Goal: Task Accomplishment & Management: Manage account settings

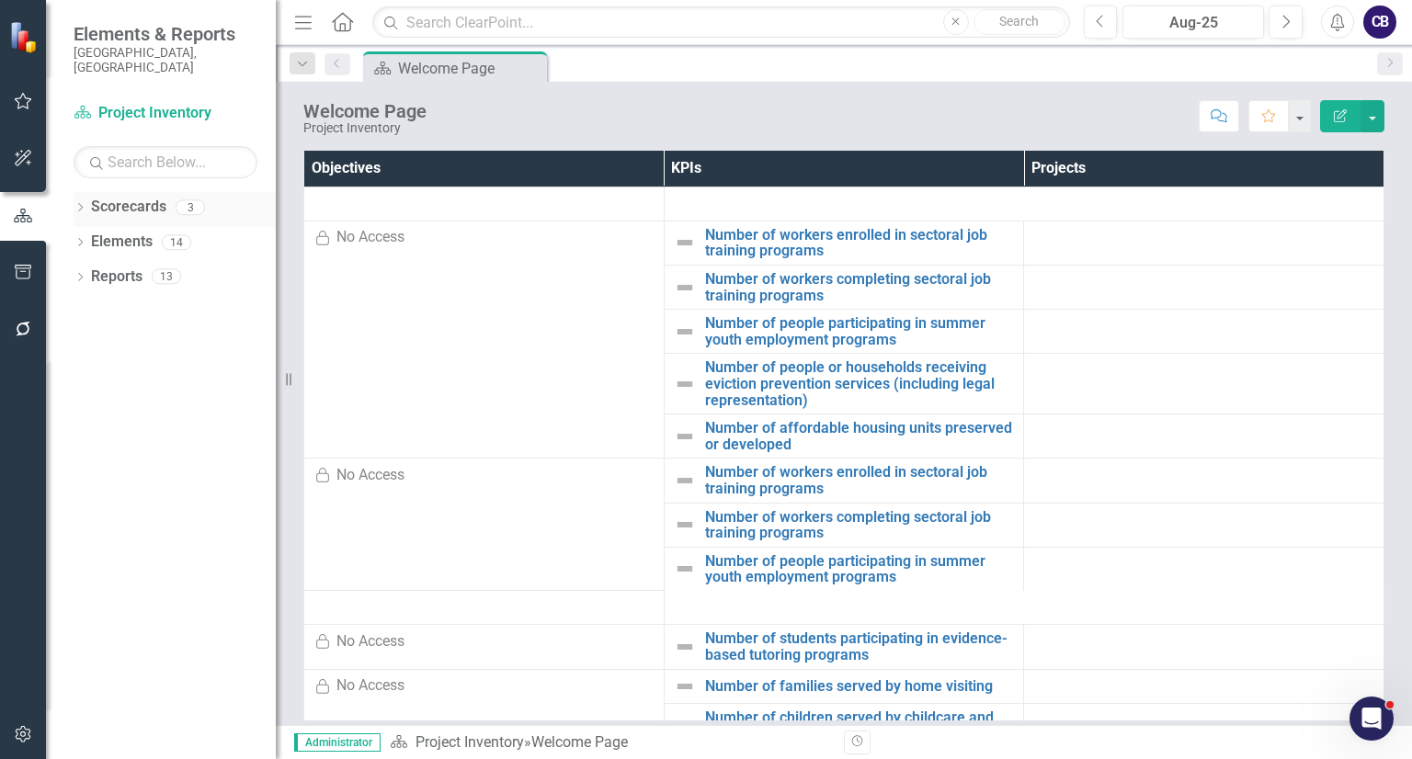
click at [84, 204] on icon "Dropdown" at bounding box center [80, 209] width 13 height 10
click at [127, 267] on link "Participatory Budgeting Scoring" at bounding box center [188, 277] width 175 height 21
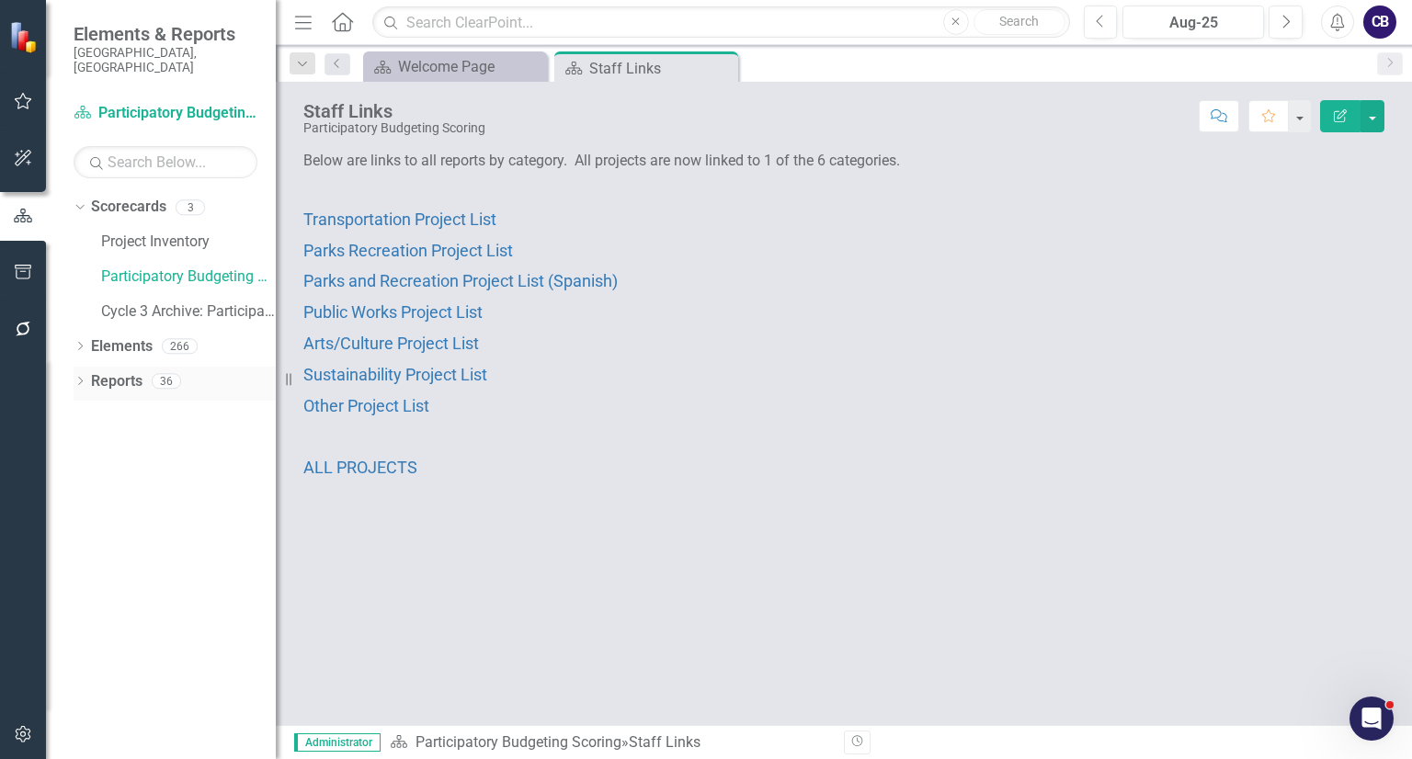
click at [85, 378] on icon "Dropdown" at bounding box center [80, 383] width 13 height 10
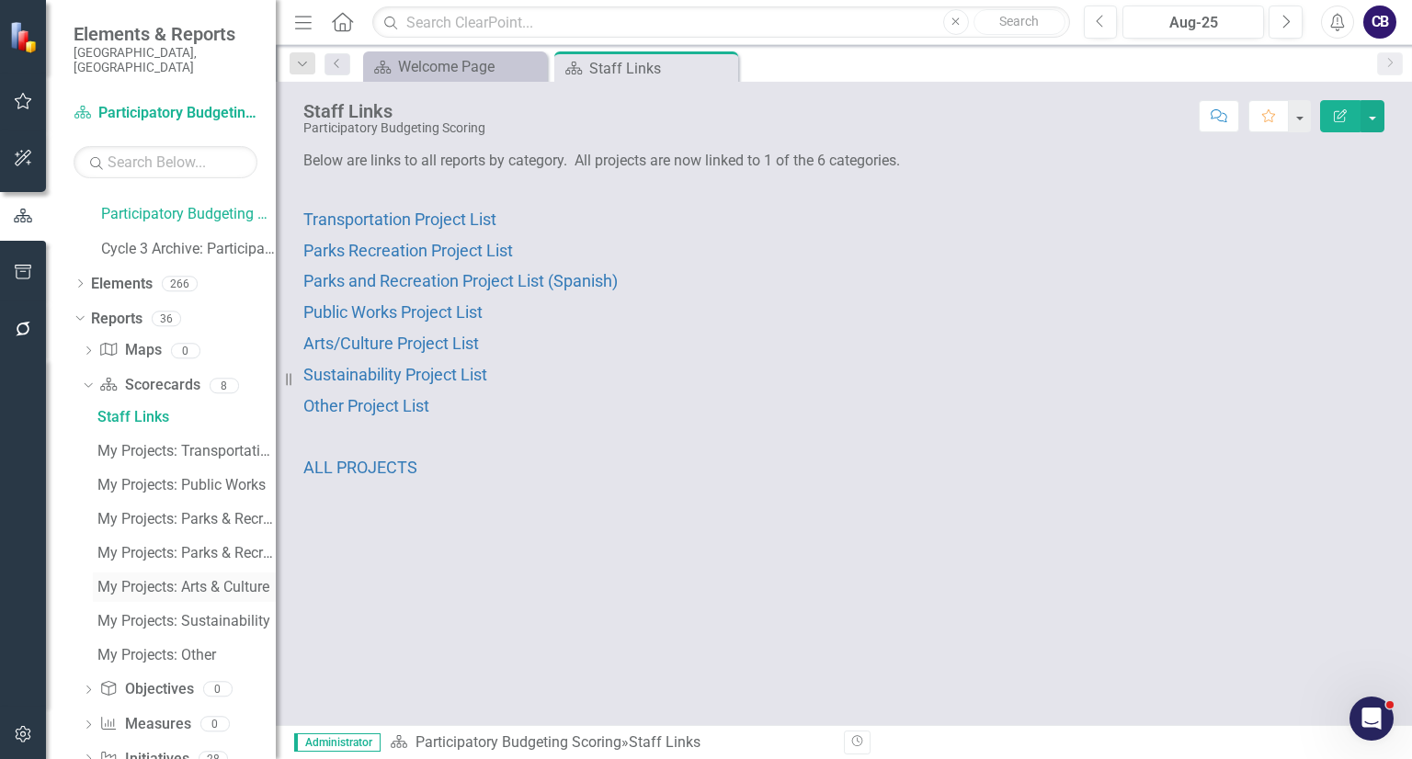
scroll to position [130, 0]
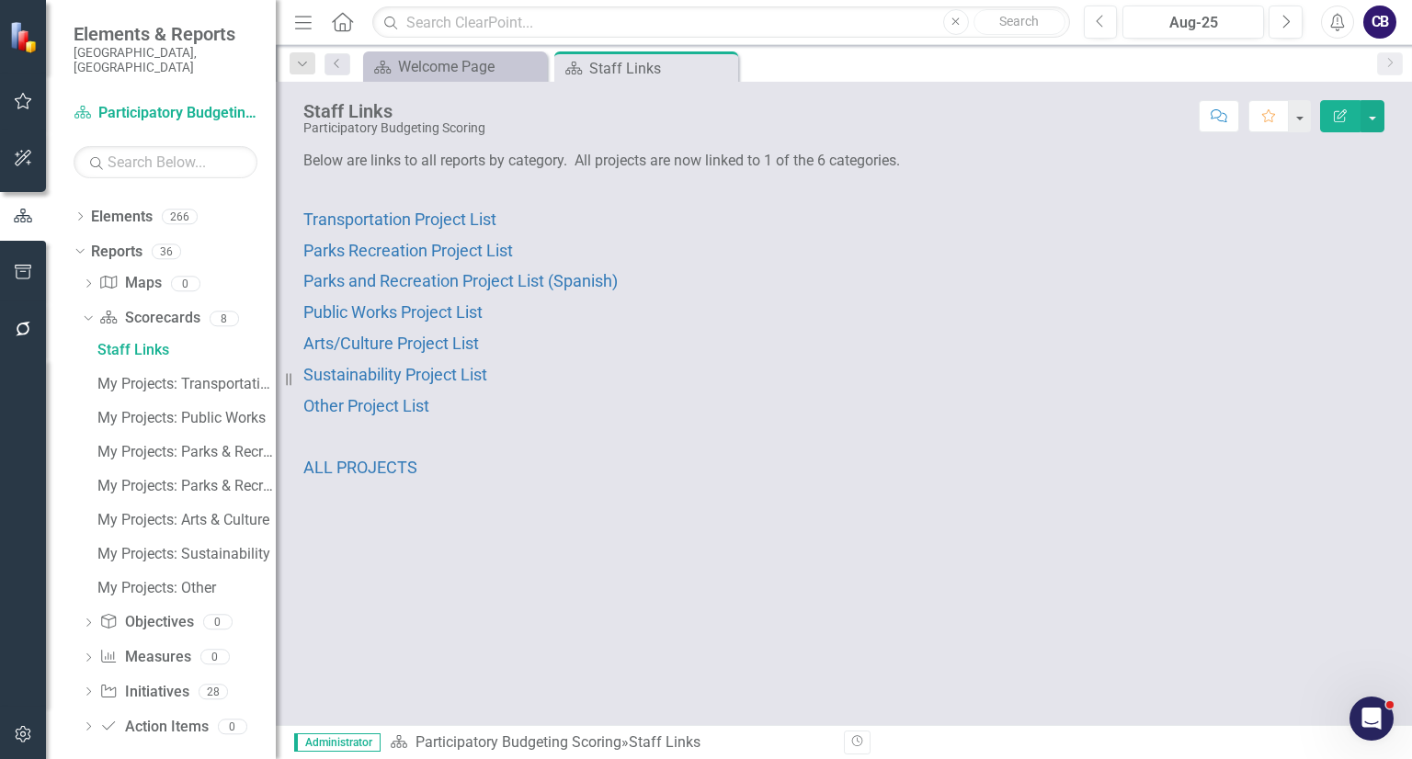
click at [182, 181] on div "Cycle 3 Archive: Participatory Budgeting Scoring" at bounding box center [188, 184] width 175 height 35
click at [178, 209] on div "266" at bounding box center [180, 217] width 36 height 16
click at [139, 211] on link "Elements" at bounding box center [122, 217] width 62 height 21
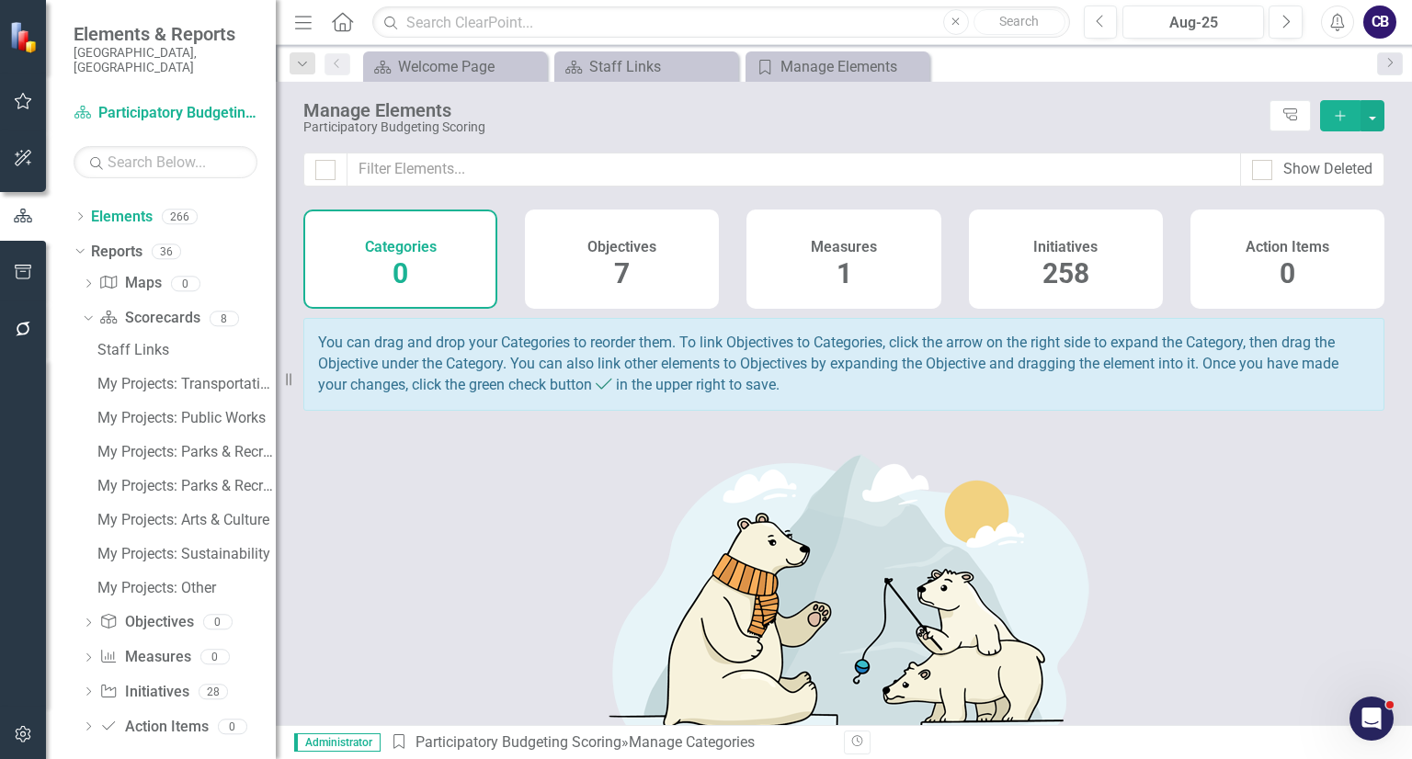
click at [823, 266] on div "Measures 1" at bounding box center [844, 259] width 194 height 99
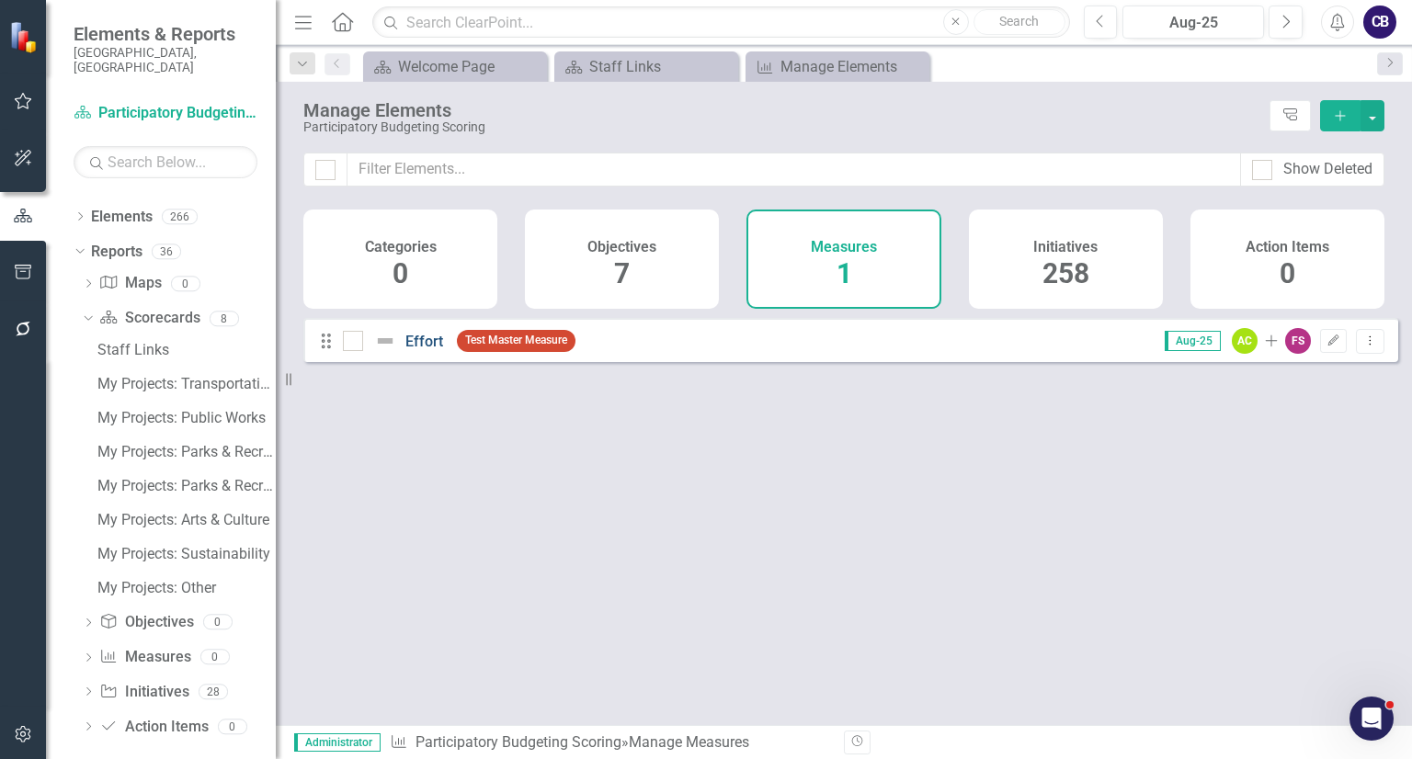
click at [408, 350] on link "Effort" at bounding box center [424, 341] width 38 height 17
click at [92, 678] on div "Dropdown Initiative Initiatives 28" at bounding box center [179, 695] width 194 height 35
click at [88, 678] on div "Dropdown Initiative Initiatives 28" at bounding box center [179, 695] width 194 height 35
click at [88, 689] on icon "Dropdown" at bounding box center [88, 694] width 13 height 10
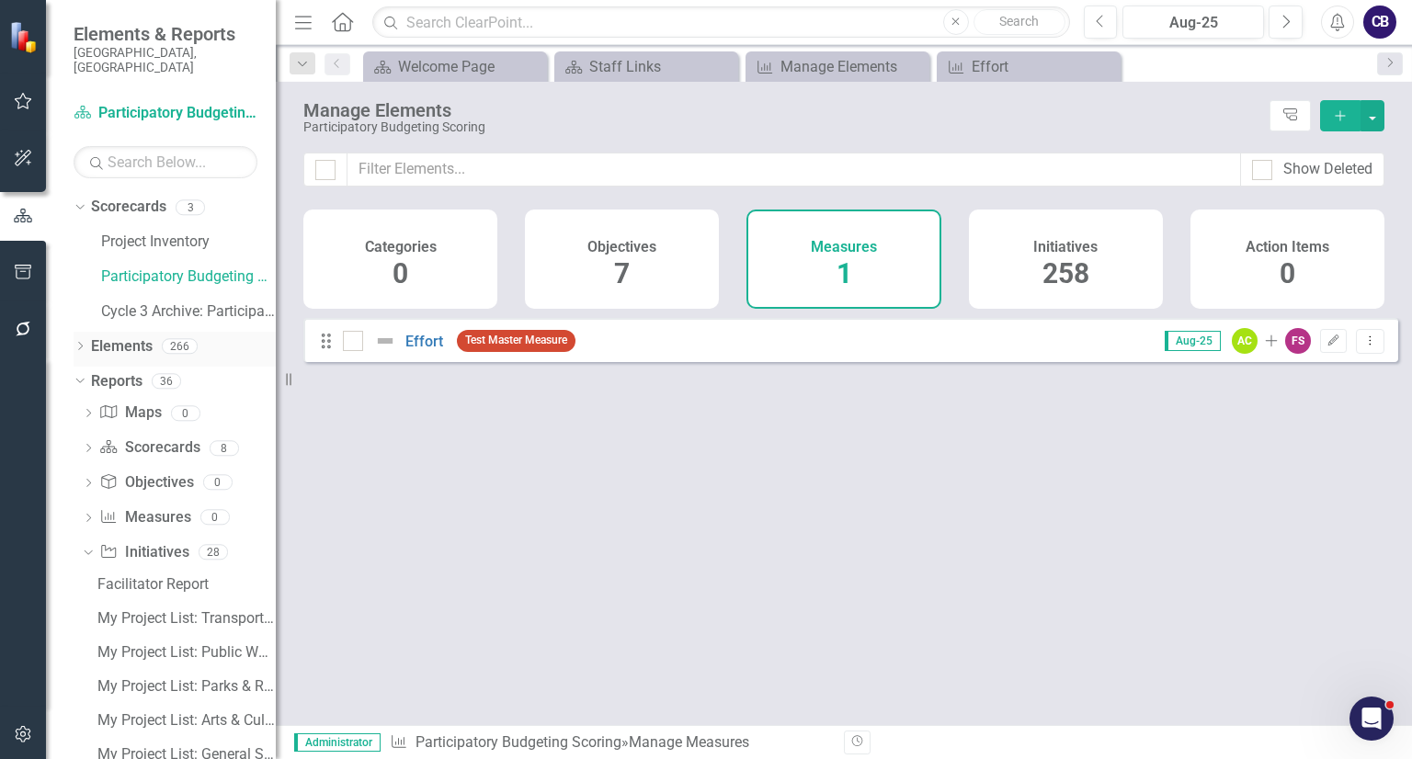
click at [153, 332] on div "Elements 266" at bounding box center [183, 349] width 185 height 35
click at [1059, 255] on div "258" at bounding box center [1066, 275] width 47 height 40
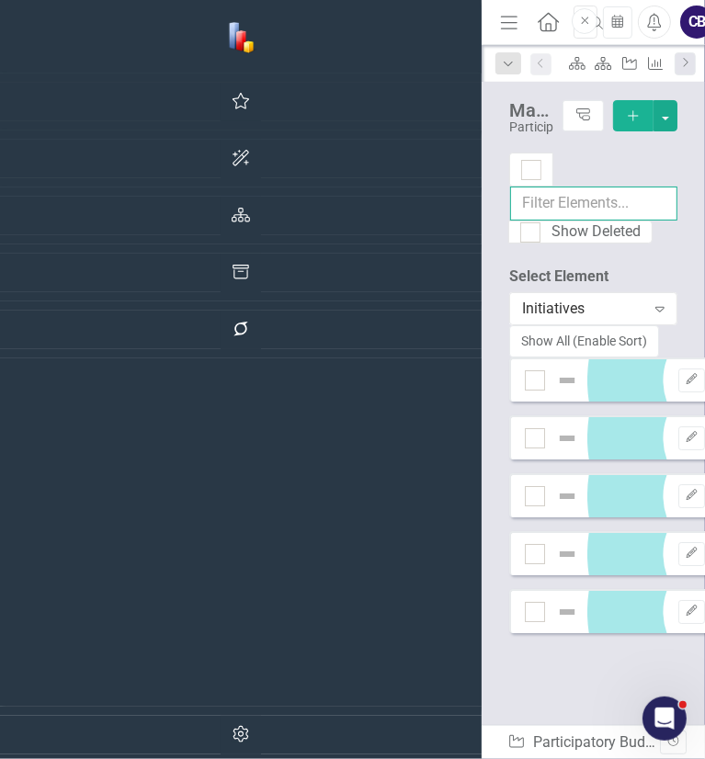
click at [510, 187] on input "text" at bounding box center [593, 204] width 167 height 34
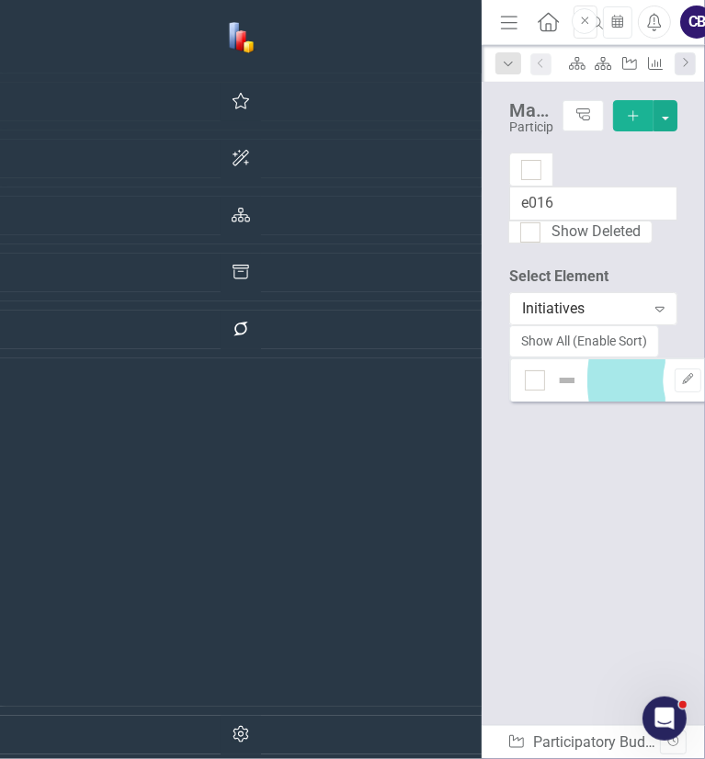
click at [510, 187] on input "e016" at bounding box center [593, 204] width 167 height 34
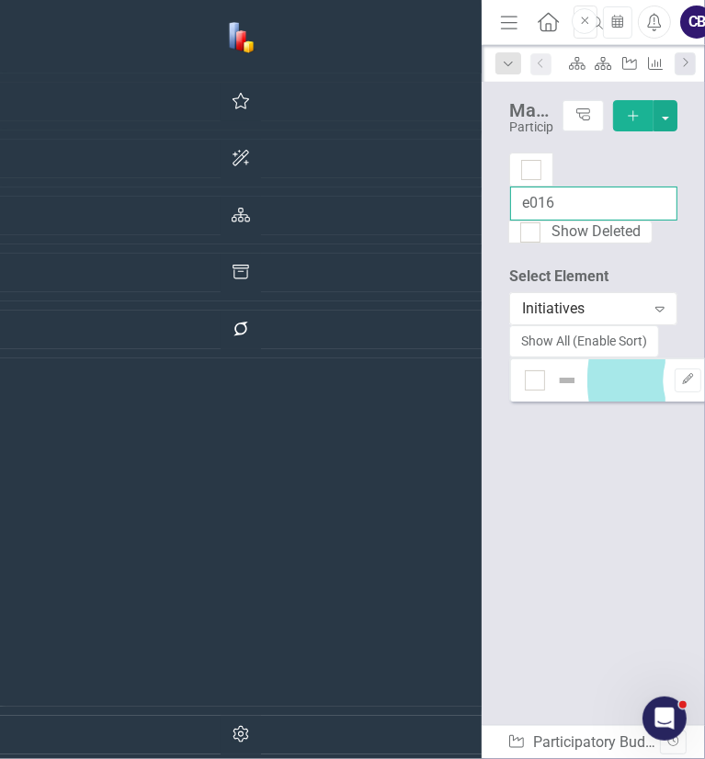
click at [510, 187] on input "e016" at bounding box center [593, 204] width 167 height 34
click at [525, 313] on div "A007" at bounding box center [714, 381] width 378 height 276
click at [510, 187] on input "a007" at bounding box center [593, 204] width 167 height 34
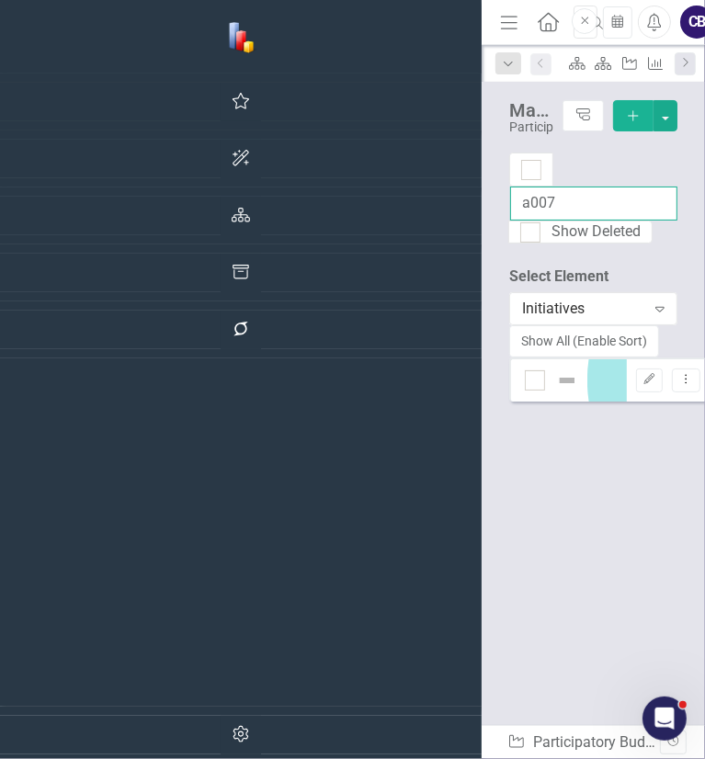
click at [510, 187] on input "a007" at bounding box center [593, 204] width 167 height 34
click at [510, 187] on input "a006" at bounding box center [593, 204] width 167 height 34
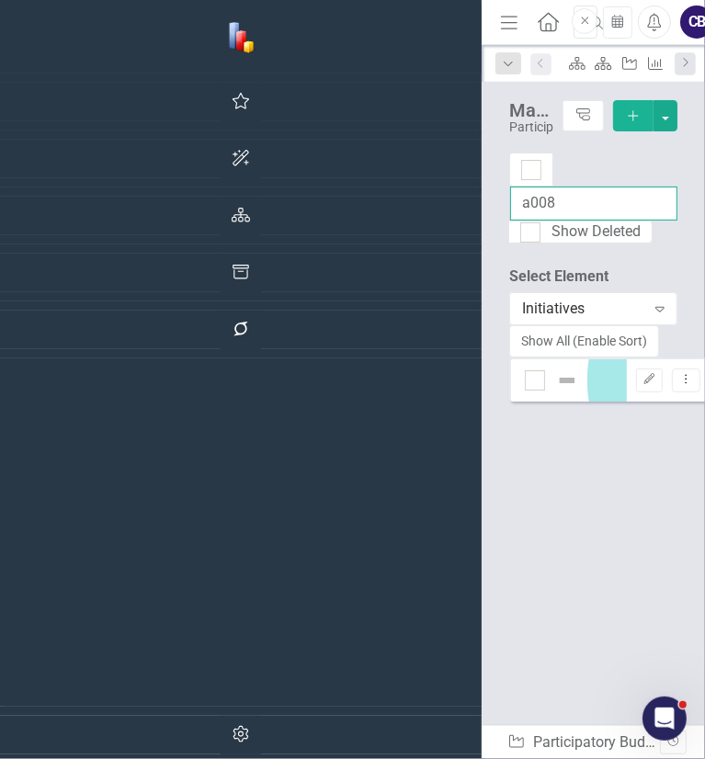
click at [510, 187] on input "a008" at bounding box center [593, 204] width 167 height 34
click at [510, 187] on input "a009" at bounding box center [593, 204] width 167 height 34
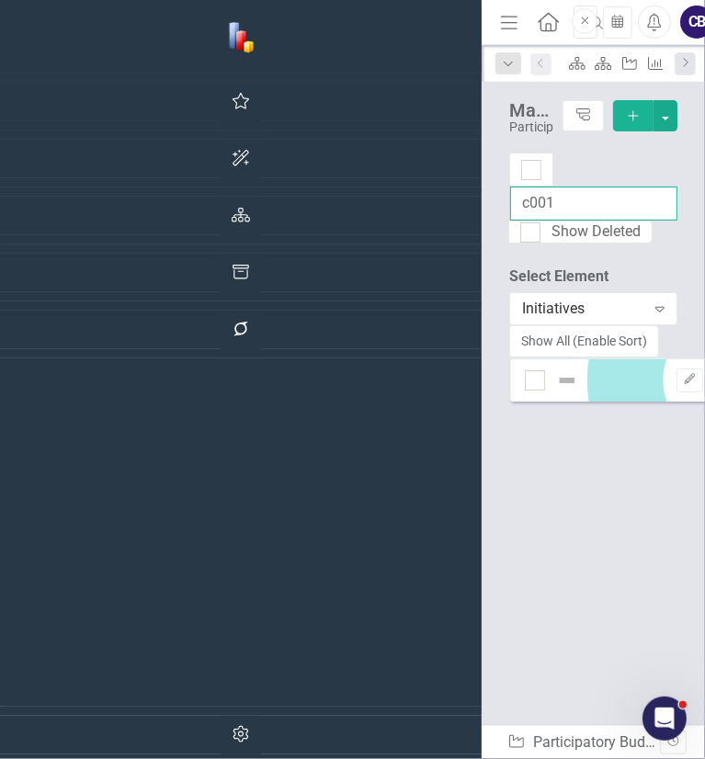
click at [510, 187] on input "c001" at bounding box center [593, 204] width 167 height 34
click at [510, 187] on input "a004" at bounding box center [593, 204] width 167 height 34
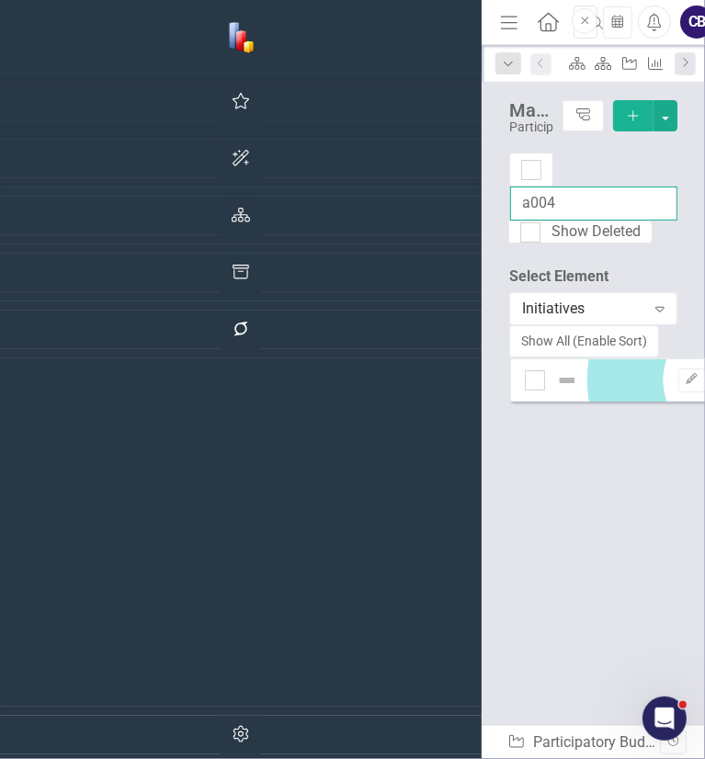
click at [510, 187] on input "a004" at bounding box center [593, 204] width 167 height 34
type input "a010"
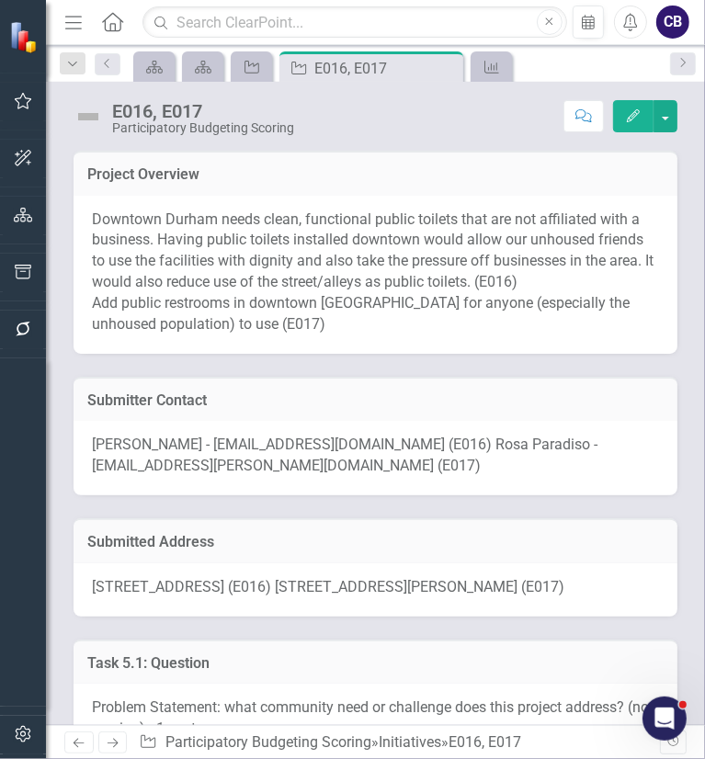
click at [433, 564] on div "136 East Chapel Hill Street (E016) 201 North Corcoran Street (E017)" at bounding box center [376, 590] width 604 height 53
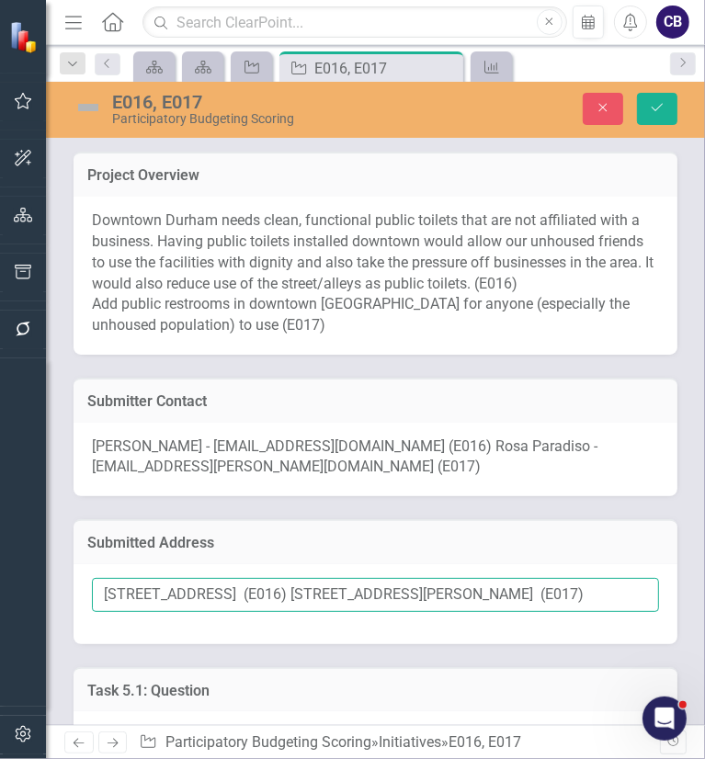
drag, startPoint x: 553, startPoint y: 600, endPoint x: 354, endPoint y: 593, distance: 198.7
click at [354, 593] on input "136 East Chapel Hill Street (E016) 201 North Corcoran Street (E017)" at bounding box center [375, 595] width 567 height 34
click at [353, 593] on input "136 East Chapel Hill Street (E016) 201 North Corcoran Street (E017)" at bounding box center [375, 595] width 567 height 34
click at [336, 589] on input "136 East Chapel Hill Street (E016) 201 North Corcoran Street (E017)" at bounding box center [375, 595] width 567 height 34
drag, startPoint x: 335, startPoint y: 589, endPoint x: 500, endPoint y: 599, distance: 165.8
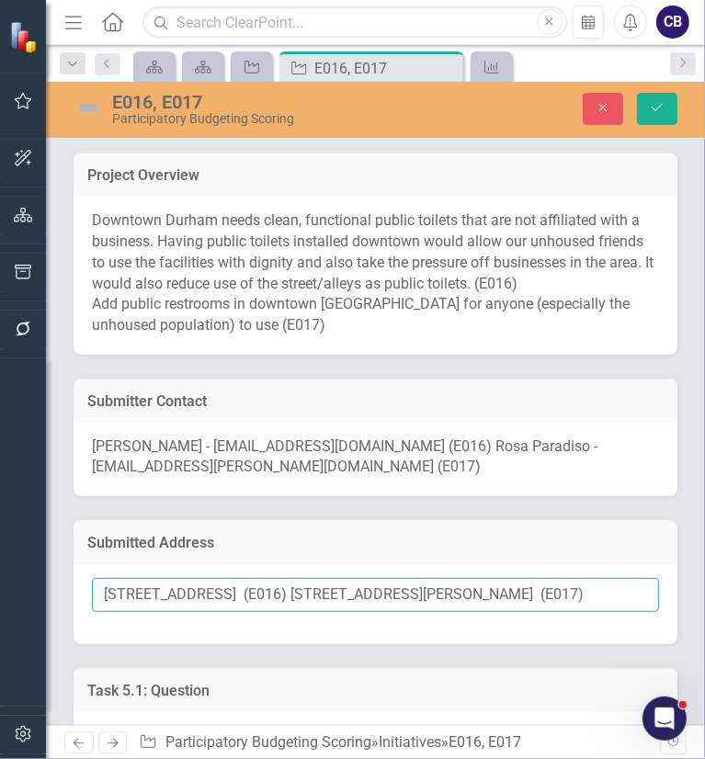
click at [500, 601] on input "136 East Chapel Hill Street (E016) 201 North Corcoran Street (E017)" at bounding box center [375, 595] width 567 height 34
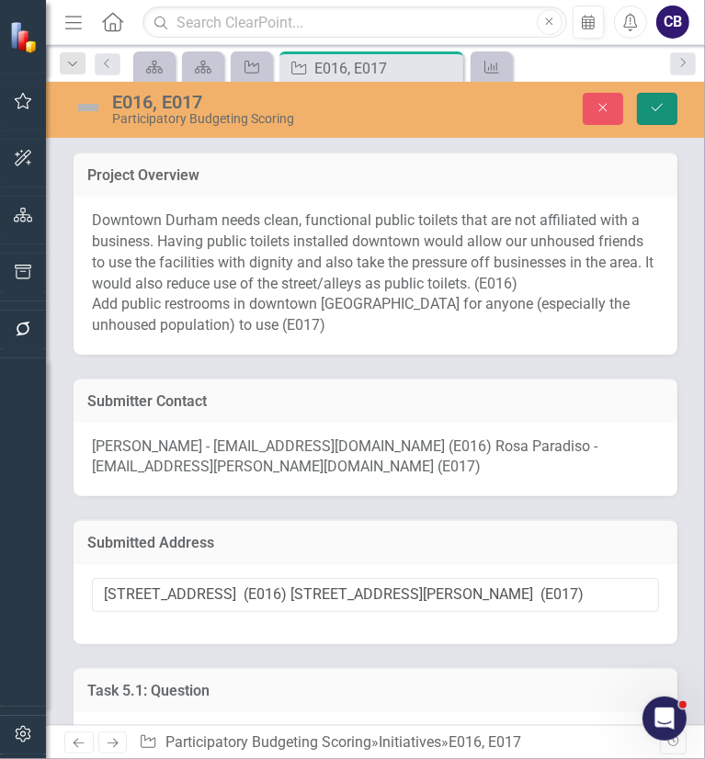
click at [655, 122] on button "Save" at bounding box center [657, 109] width 40 height 32
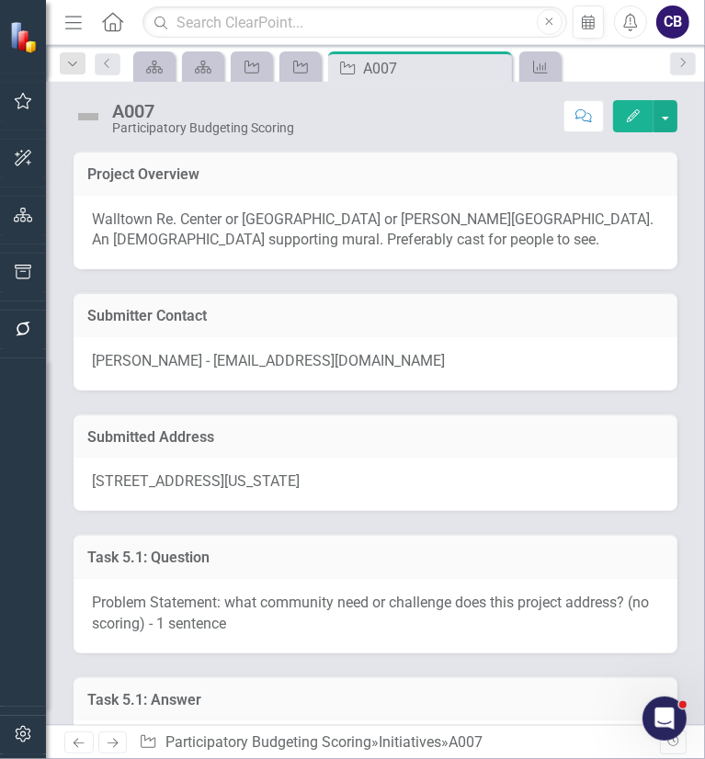
click at [314, 458] on div "1308 West Club Boulevard, Durham, North Carolina 27705, United States" at bounding box center [376, 484] width 604 height 53
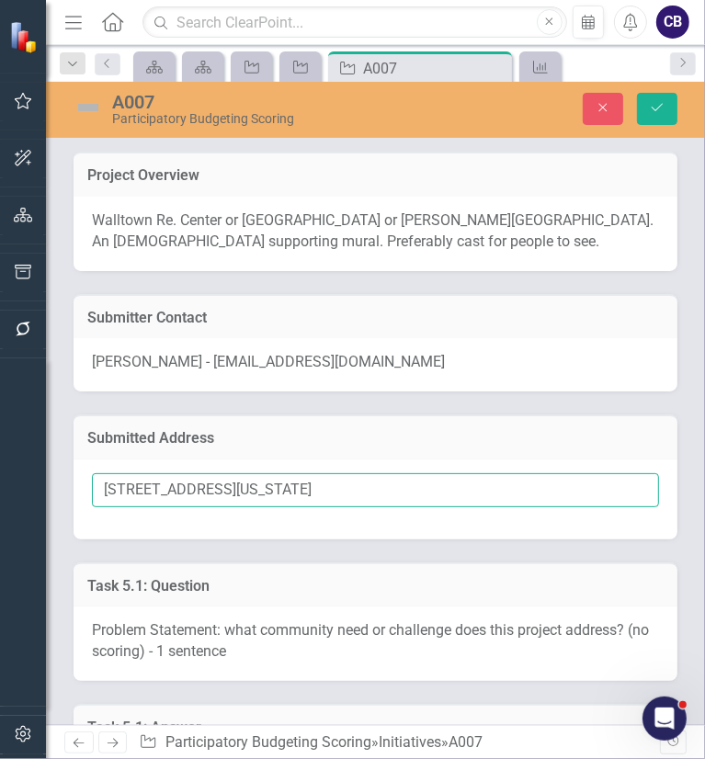
click at [354, 484] on input "1308 West Club Boulevard, Durham, North Carolina 27705, United States" at bounding box center [375, 490] width 567 height 34
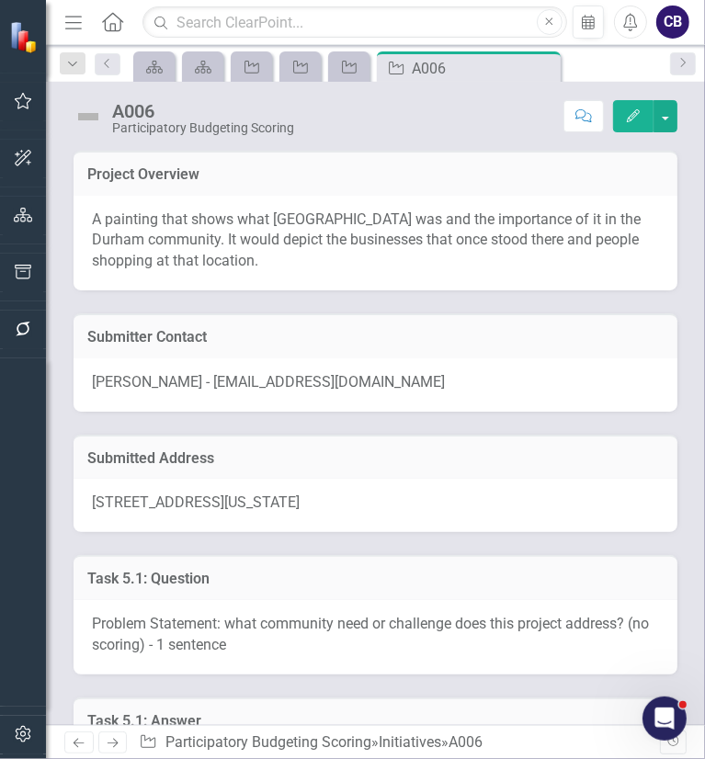
click at [300, 506] on span "[STREET_ADDRESS][US_STATE]" at bounding box center [196, 502] width 208 height 17
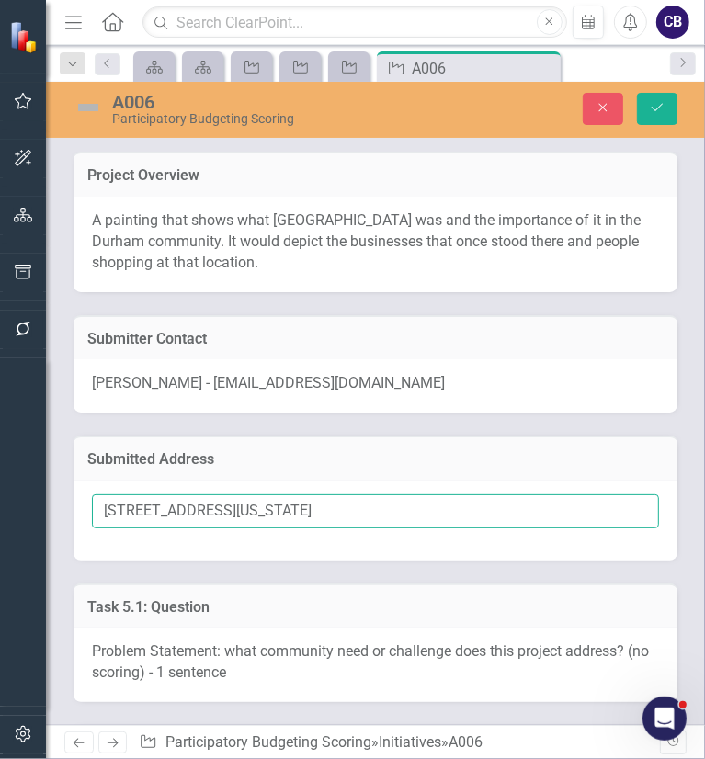
click at [385, 520] on input "101 Orange Street, Durham, North Carolina 27701, United States" at bounding box center [375, 512] width 567 height 34
click at [450, 501] on input "101 Orange Street, Durham, North Carolina 27701, United States" at bounding box center [375, 512] width 567 height 34
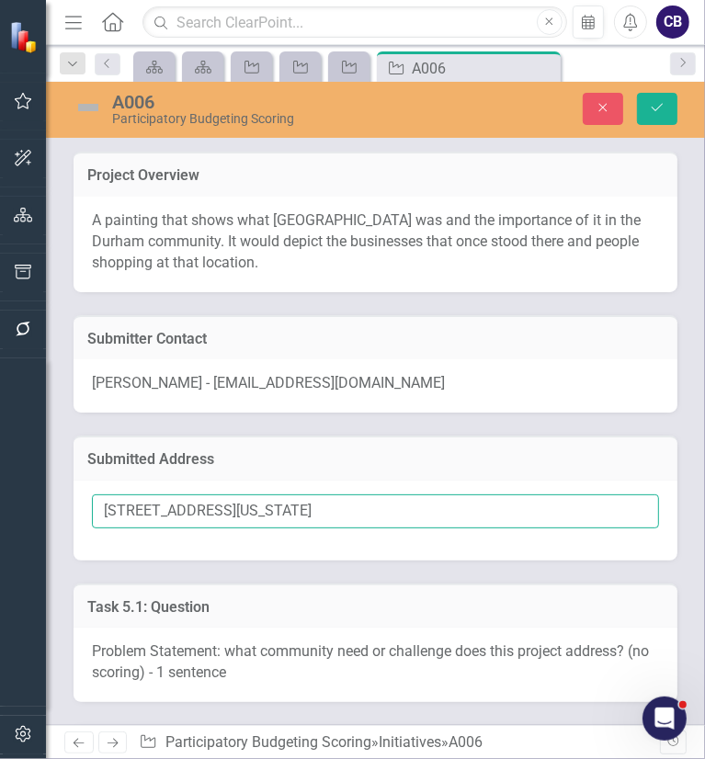
click at [450, 501] on input "101 Orange Street, Durham, North Carolina 27701, United States" at bounding box center [375, 512] width 567 height 34
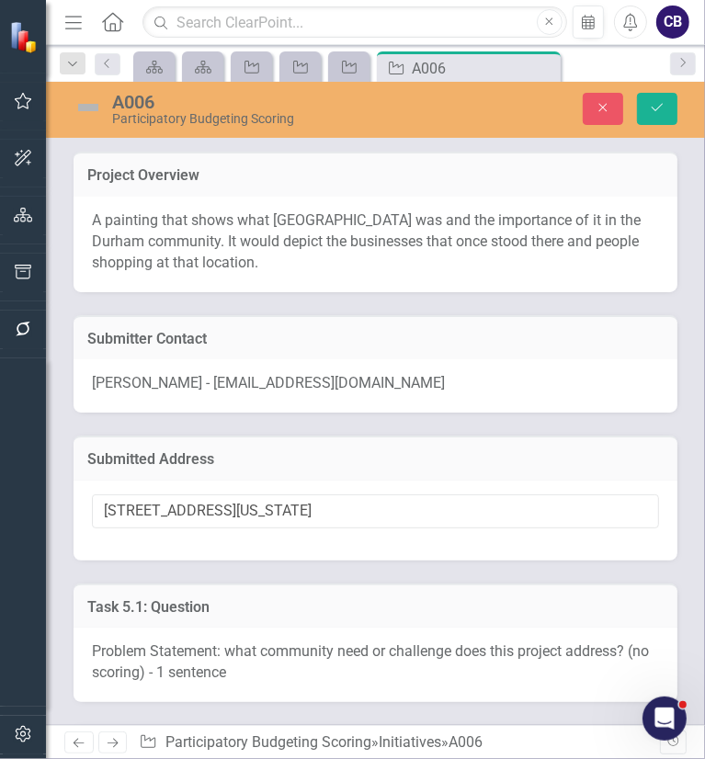
click at [503, 465] on h3 "Submitted Address" at bounding box center [375, 459] width 576 height 17
click at [646, 101] on button "Save" at bounding box center [657, 109] width 40 height 32
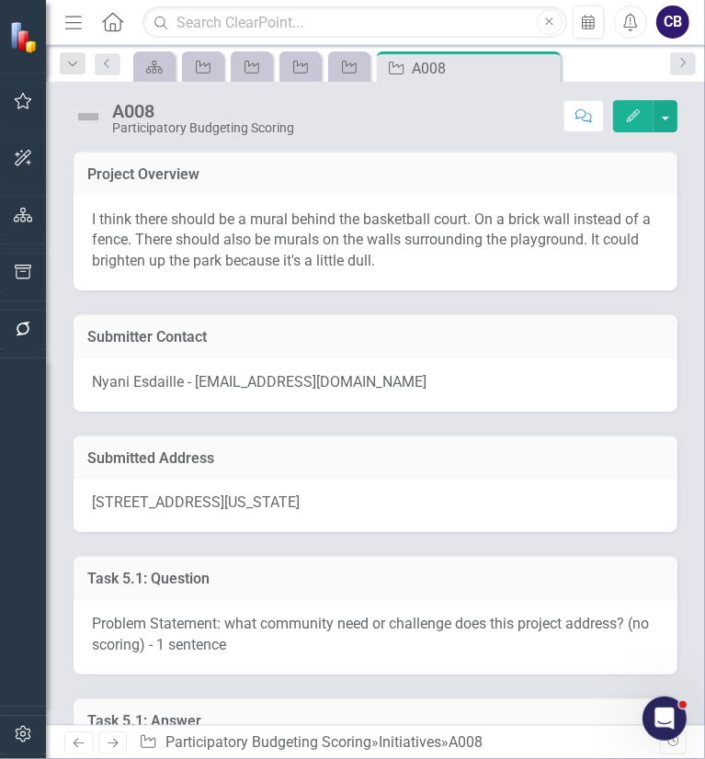
click at [270, 497] on span "[STREET_ADDRESS][US_STATE]" at bounding box center [196, 502] width 208 height 17
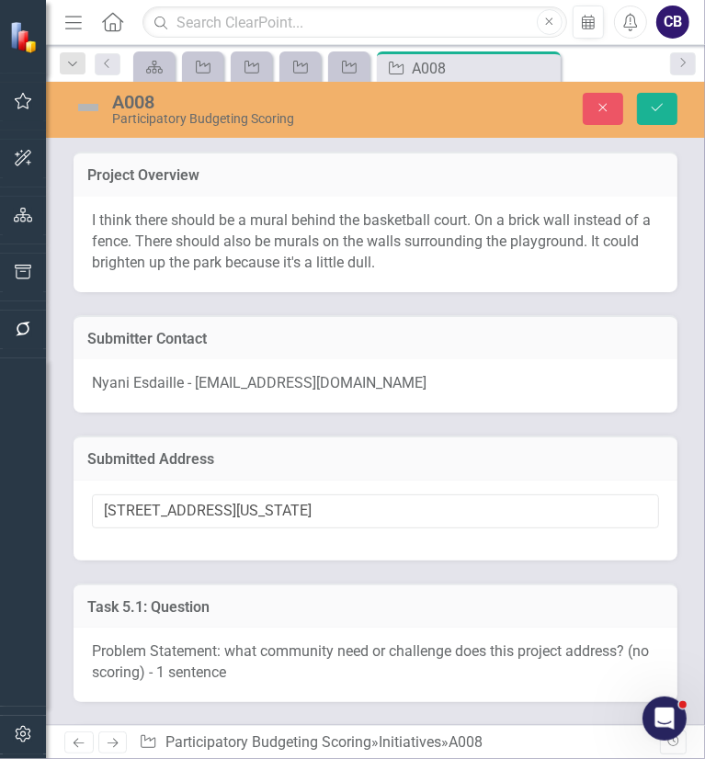
drag, startPoint x: 504, startPoint y: 464, endPoint x: 512, endPoint y: 451, distance: 15.3
click at [504, 464] on h3 "Submitted Address" at bounding box center [375, 459] width 576 height 17
click at [652, 122] on button "Save" at bounding box center [657, 109] width 40 height 32
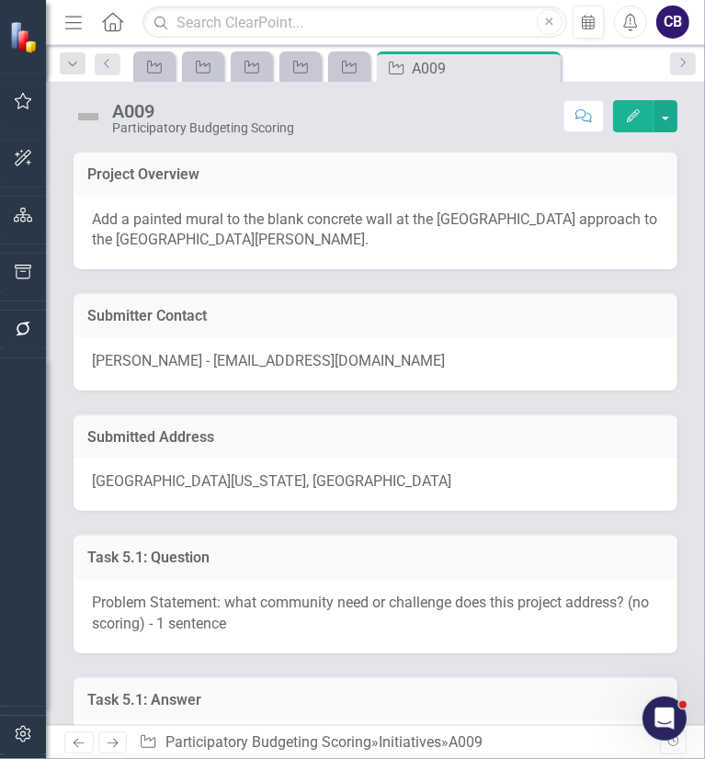
click at [275, 488] on span "Durham Freeway, Durham, North Carolina 27701, United States" at bounding box center [271, 481] width 359 height 17
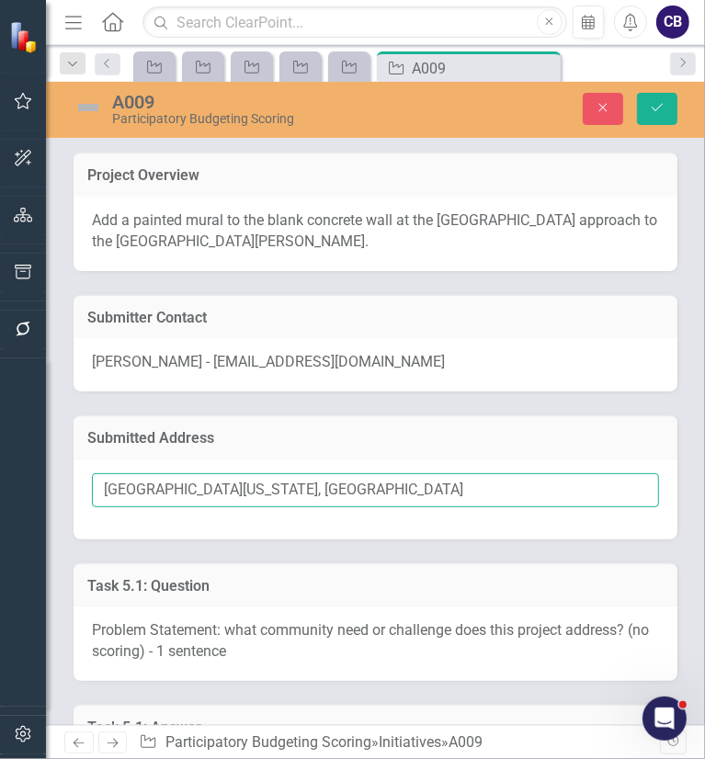
click at [274, 488] on input "Durham Freeway, Durham, North Carolina 27701, United States" at bounding box center [375, 490] width 567 height 34
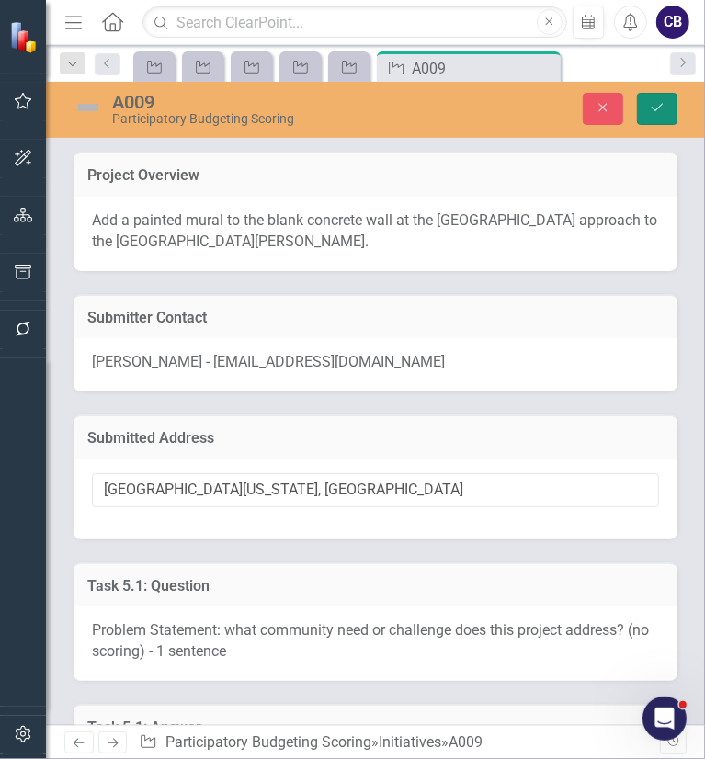
click at [647, 120] on button "Save" at bounding box center [657, 109] width 40 height 32
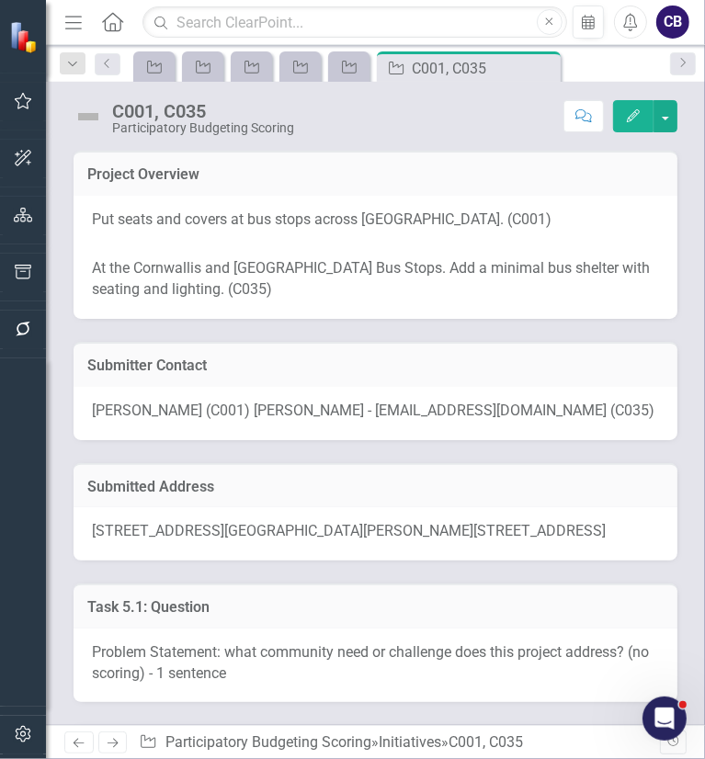
click at [254, 535] on span "[STREET_ADDRESS][GEOGRAPHIC_DATA][PERSON_NAME][STREET_ADDRESS]" at bounding box center [349, 530] width 514 height 17
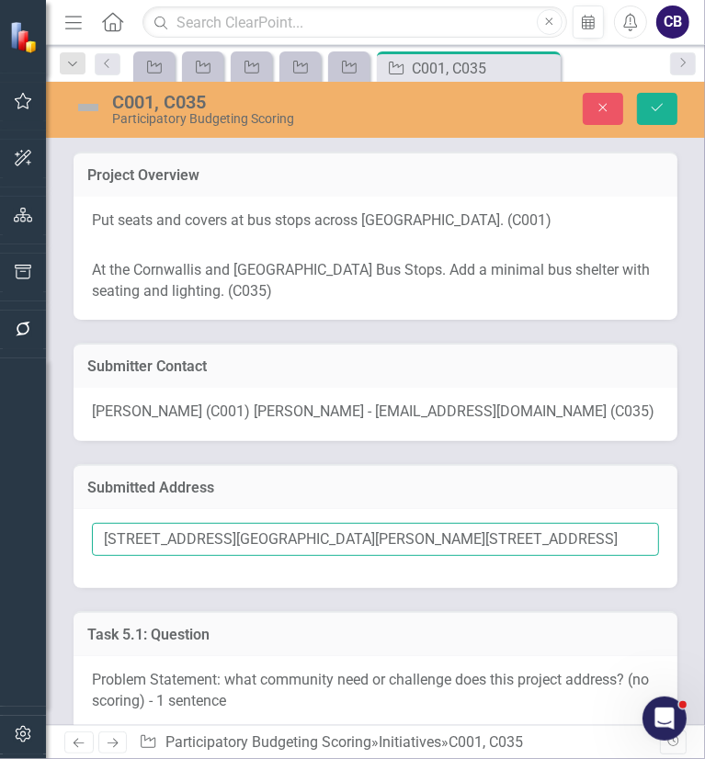
drag, startPoint x: 484, startPoint y: 541, endPoint x: 366, endPoint y: 522, distance: 119.1
click at [366, 523] on input "[STREET_ADDRESS][GEOGRAPHIC_DATA][PERSON_NAME][STREET_ADDRESS]" at bounding box center [375, 540] width 567 height 34
drag, startPoint x: 329, startPoint y: 534, endPoint x: 502, endPoint y: 538, distance: 172.9
click at [502, 538] on input "515 West Pettigrew Street (C001) 1507 East Cornwallis Road (C035)" at bounding box center [375, 540] width 567 height 34
click at [491, 553] on input "515 West Pettigrew Street (C001) 1507 East Cornwallis Road (C035)" at bounding box center [375, 540] width 567 height 34
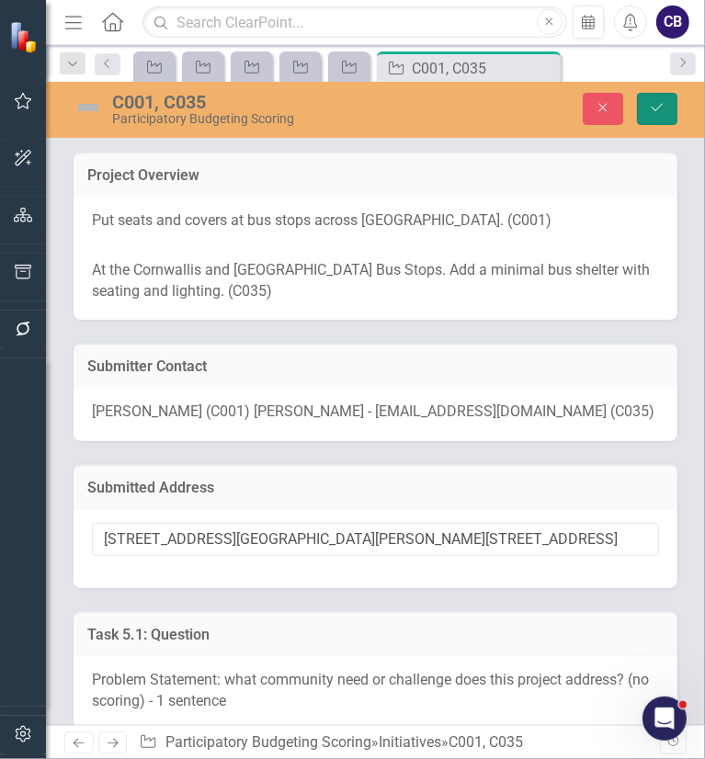
click at [651, 98] on button "Save" at bounding box center [657, 109] width 40 height 32
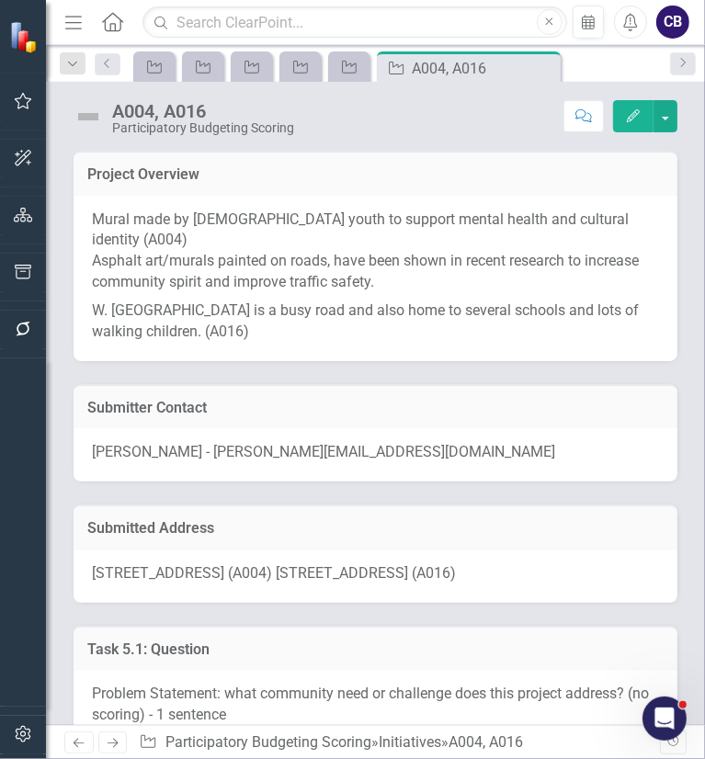
click at [288, 560] on div "[STREET_ADDRESS] (A004) [STREET_ADDRESS] (A016)" at bounding box center [376, 576] width 604 height 53
click at [288, 560] on div "2000 Jersey Avenue (A004) 1017 West Lakewood Avenue (A016)" at bounding box center [376, 576] width 604 height 53
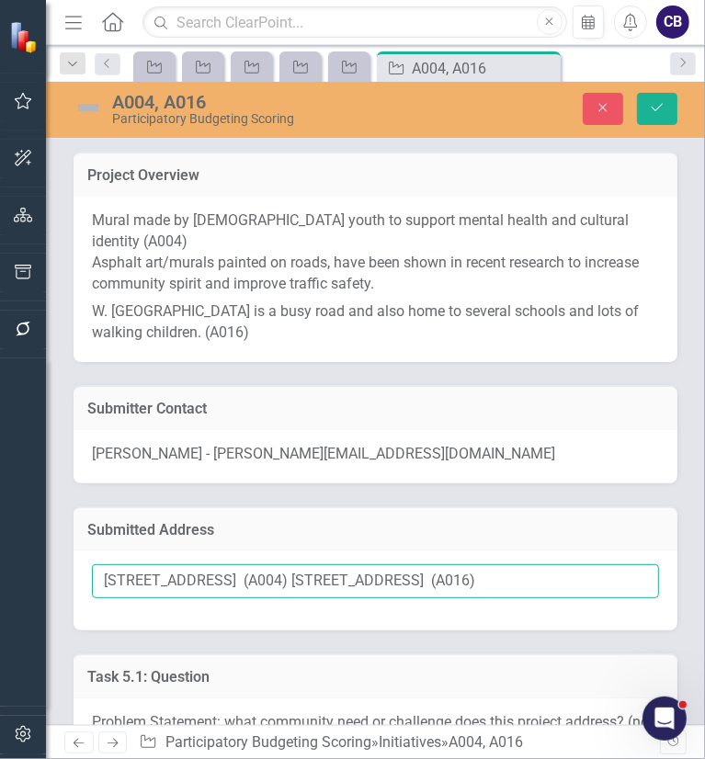
drag, startPoint x: 555, startPoint y: 555, endPoint x: 452, endPoint y: 553, distance: 103.0
click at [452, 564] on input "2000 Jersey Avenue (A004) 1017 West Lakewood Avenue (A016)" at bounding box center [375, 581] width 567 height 34
click at [452, 564] on input "[STREET_ADDRESS] (A004) [STREET_ADDRESS] (A016)" at bounding box center [375, 581] width 567 height 34
drag, startPoint x: 487, startPoint y: 556, endPoint x: 290, endPoint y: 557, distance: 197.7
click at [290, 564] on input "[STREET_ADDRESS] (A004) [STREET_ADDRESS] (A016)" at bounding box center [375, 581] width 567 height 34
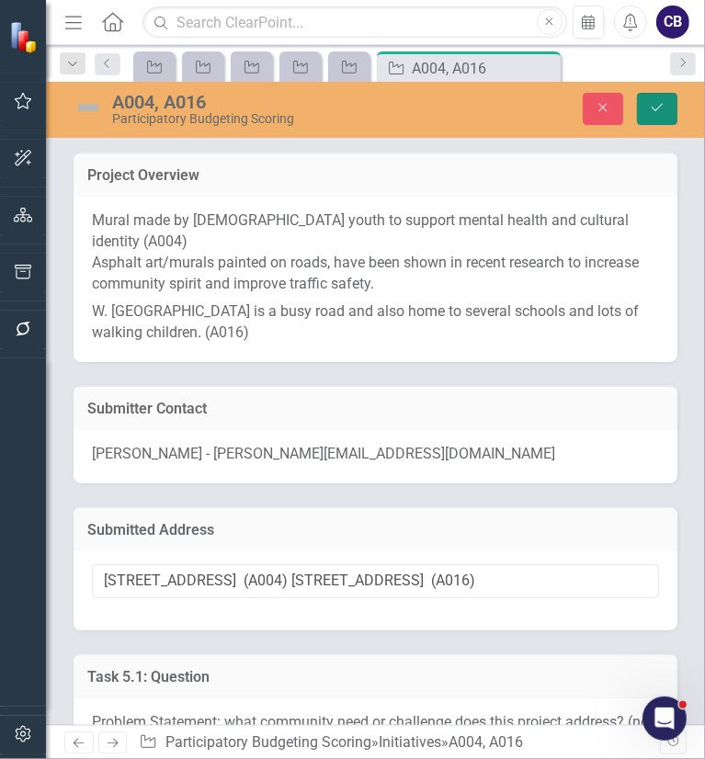
drag, startPoint x: 655, startPoint y: 105, endPoint x: 573, endPoint y: 3, distance: 130.8
click at [655, 106] on icon "Save" at bounding box center [657, 107] width 17 height 13
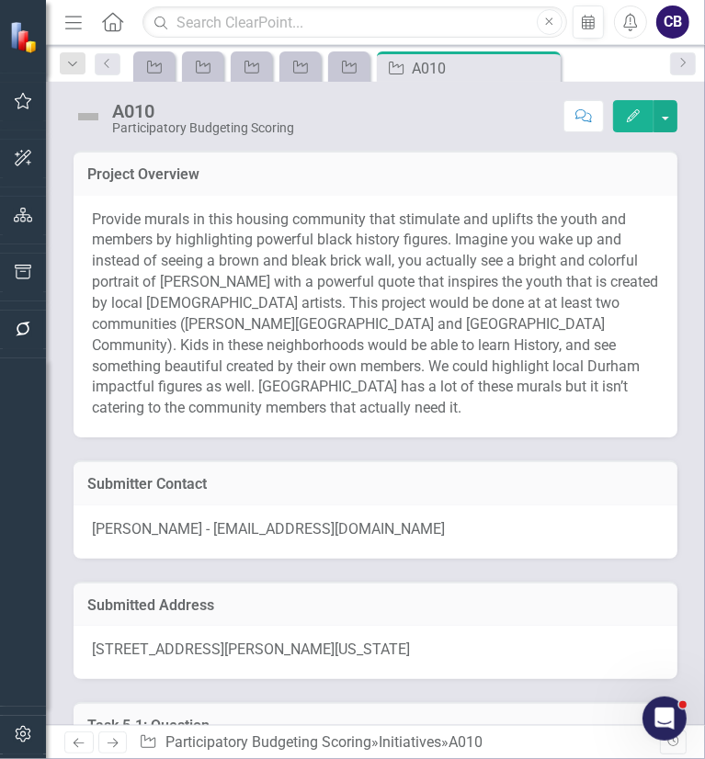
click at [393, 641] on span "[STREET_ADDRESS][PERSON_NAME][US_STATE]" at bounding box center [251, 649] width 318 height 17
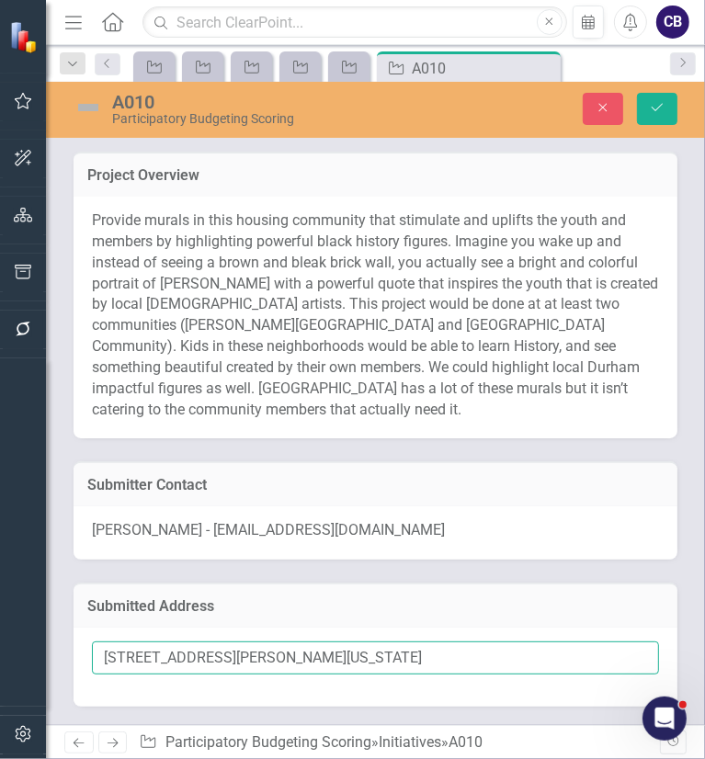
click at [420, 642] on input "[STREET_ADDRESS][PERSON_NAME][US_STATE]" at bounding box center [375, 659] width 567 height 34
click at [420, 642] on input "1050 Ridgeway Avenue, Durham, North Carolina 27701, United States" at bounding box center [375, 659] width 567 height 34
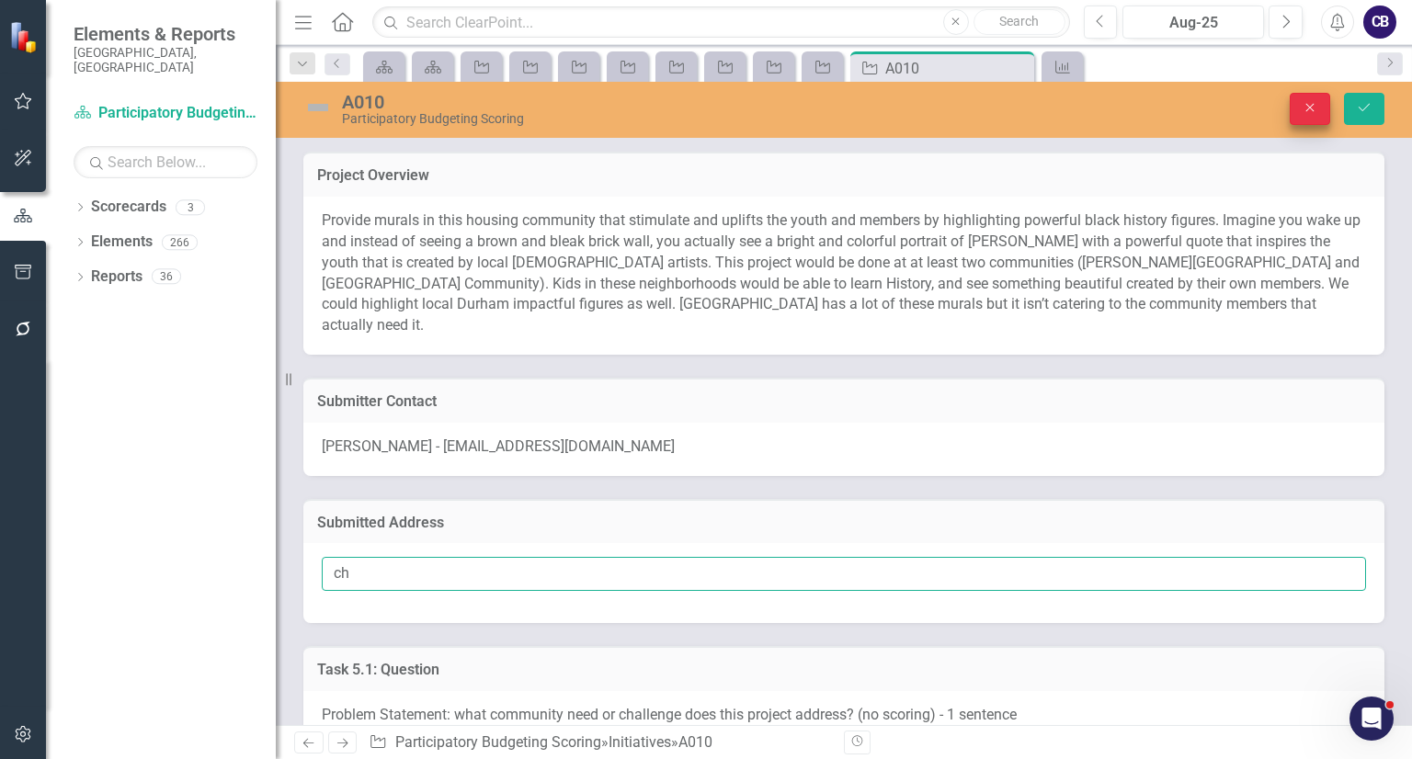
type input "ch"
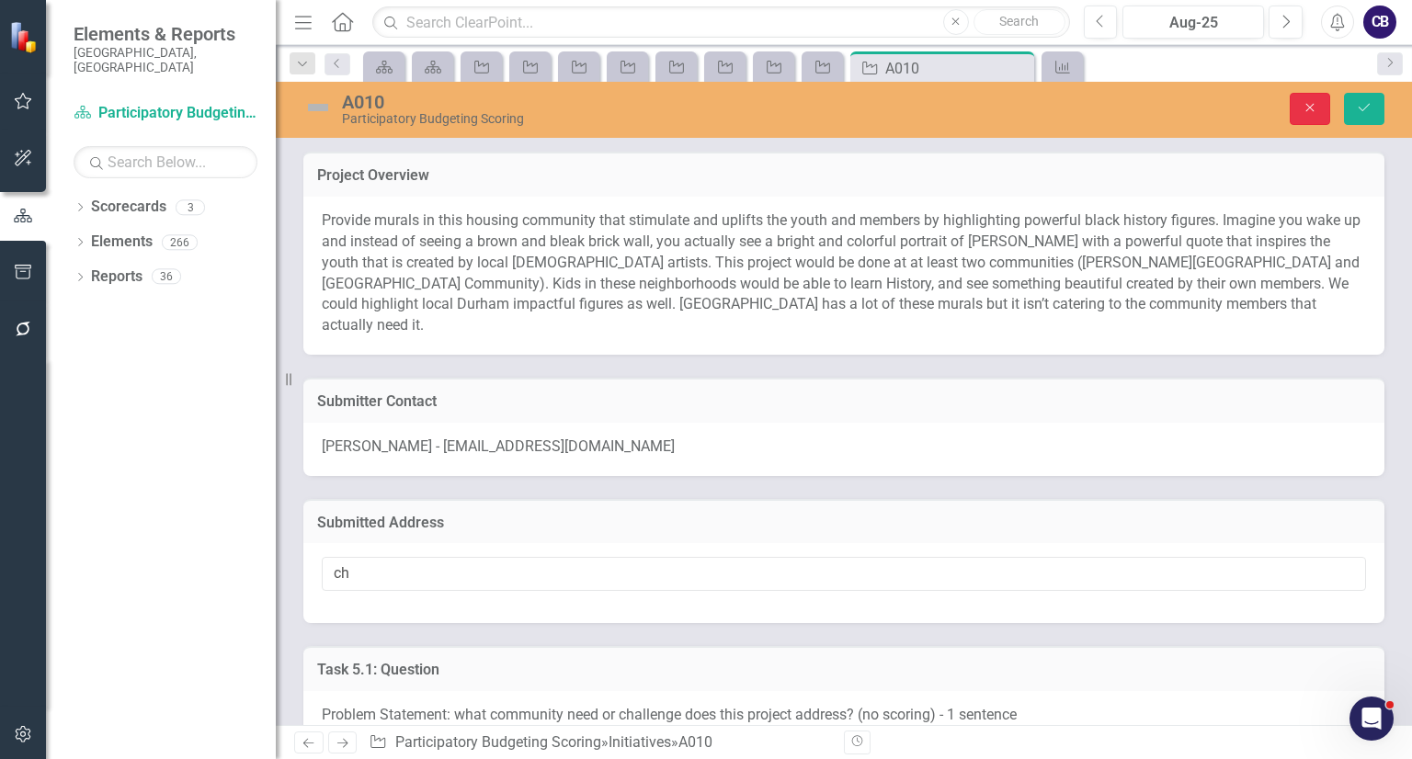
click at [704, 106] on button "Close" at bounding box center [1310, 109] width 40 height 32
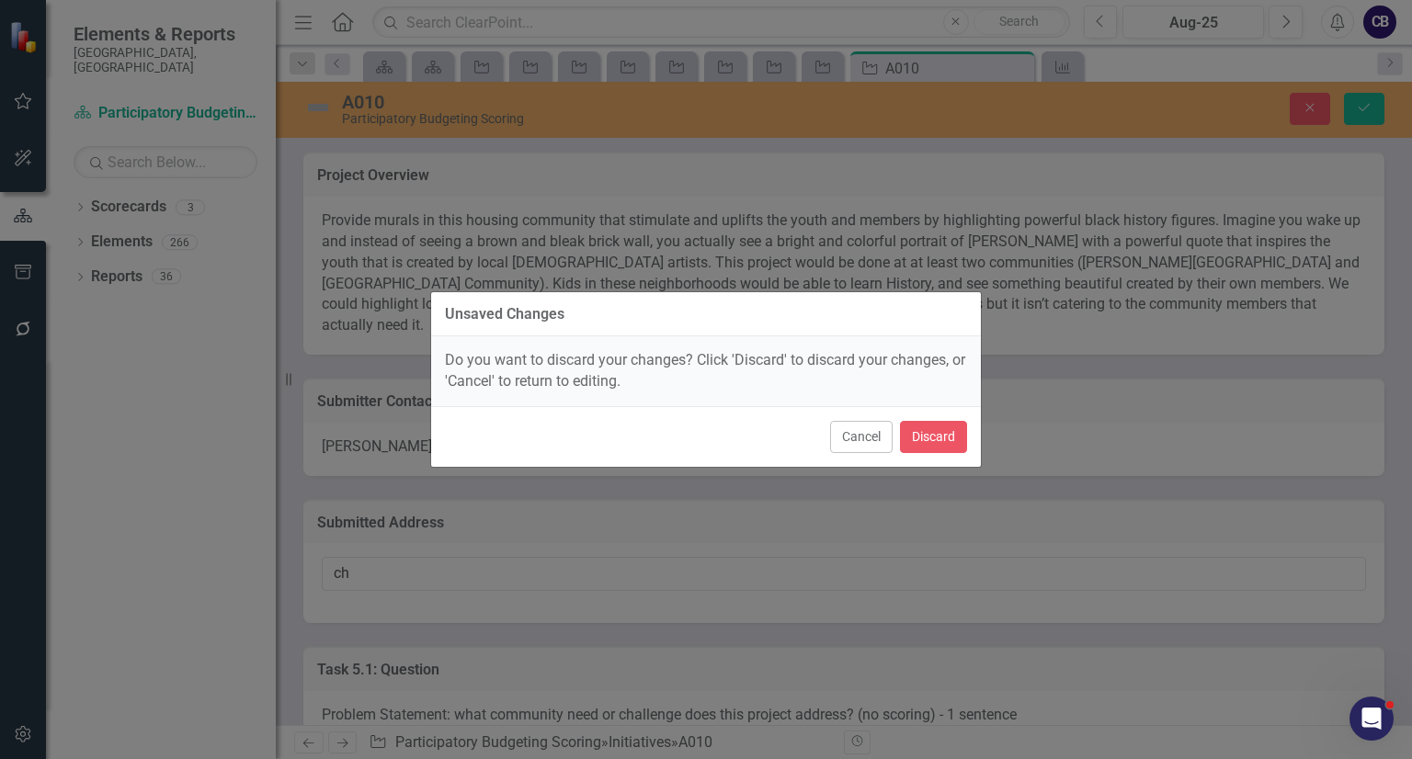
click at [704, 459] on div "Cancel Discard" at bounding box center [706, 436] width 550 height 61
click at [704, 442] on button "Discard" at bounding box center [933, 437] width 67 height 32
